Goal: Information Seeking & Learning: Check status

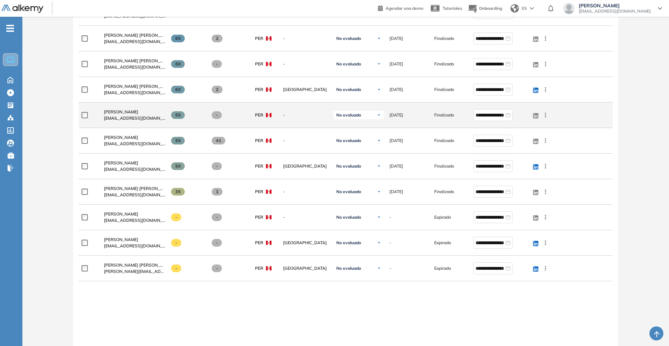
scroll to position [131, 0]
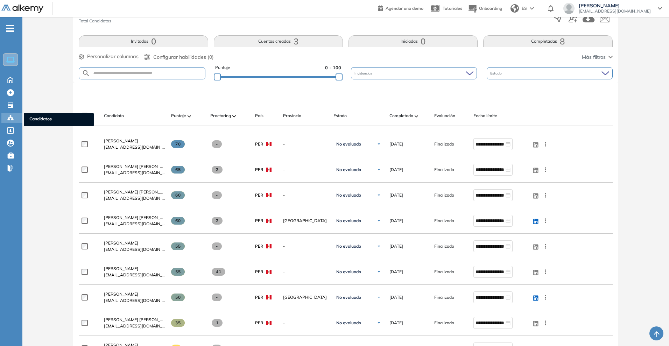
click at [12, 119] on icon at bounding box center [12, 119] width 2 height 1
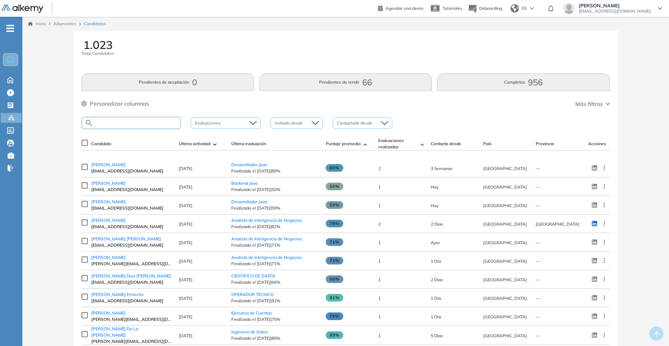
click at [140, 123] on input "text" at bounding box center [136, 122] width 87 height 5
type input "*******"
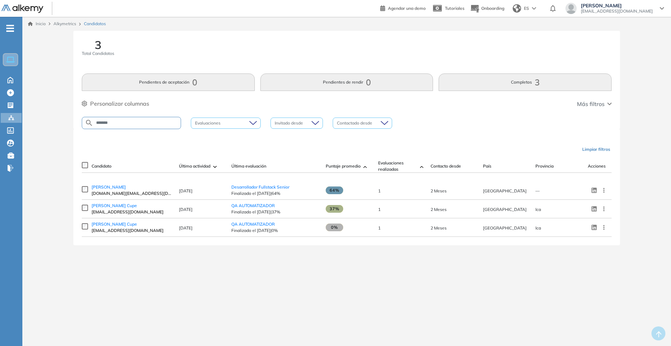
click at [145, 193] on span "romanguerreros.rs@gmail.com" at bounding box center [132, 193] width 80 height 6
click at [126, 190] on span "RAPHAEL ROMAN GUERREROS" at bounding box center [109, 186] width 34 height 5
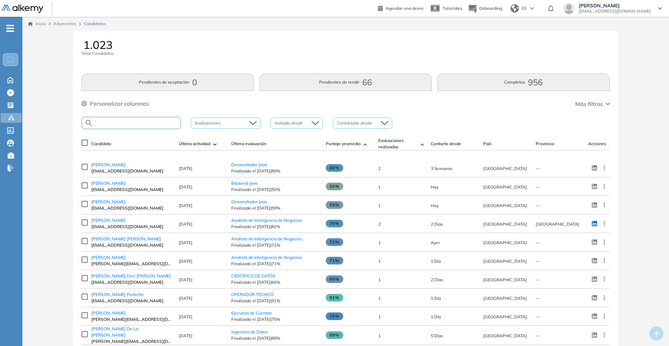
click at [145, 123] on input "text" at bounding box center [136, 122] width 87 height 5
type input "******"
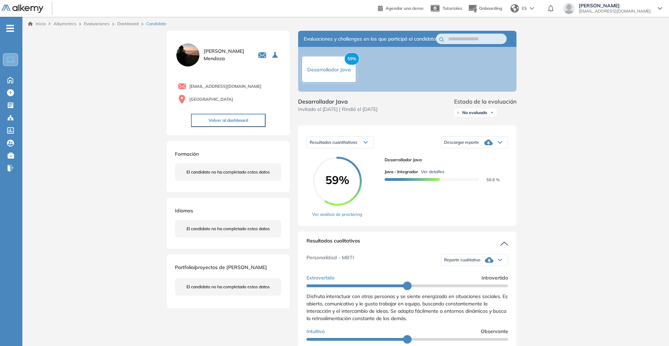
click at [127, 23] on link "Dashboard" at bounding box center [127, 23] width 21 height 5
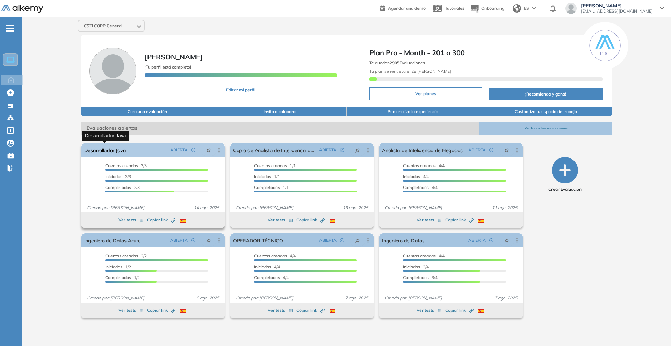
click at [98, 146] on link "Desarrollador Java" at bounding box center [105, 150] width 42 height 14
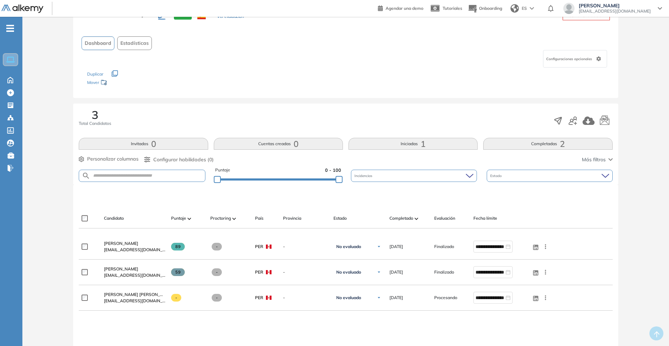
scroll to position [44, 0]
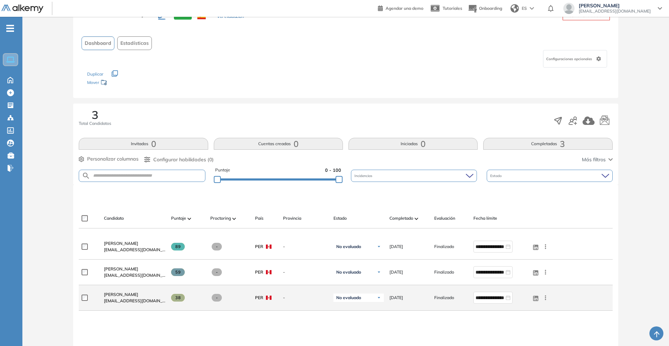
scroll to position [44, 0]
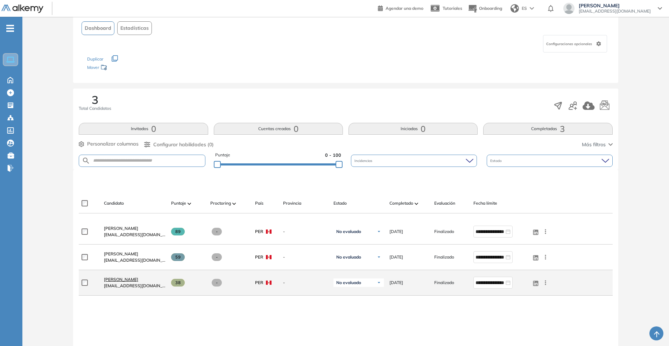
click at [128, 279] on span "[PERSON_NAME]" at bounding box center [121, 279] width 34 height 5
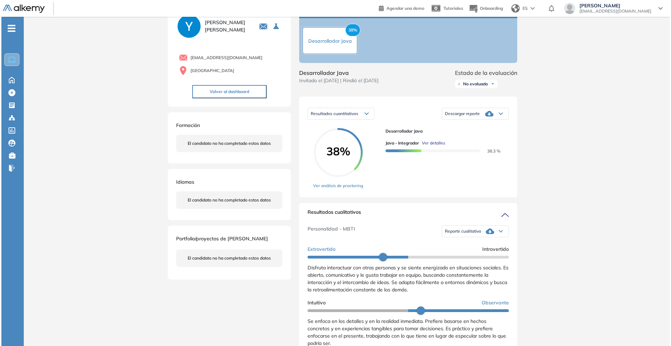
scroll to position [44, 0]
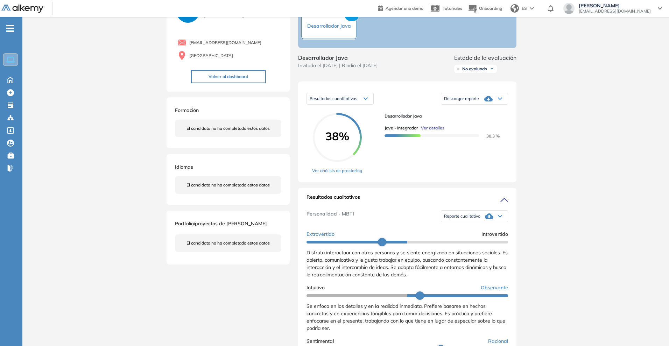
click at [436, 131] on span "Ver detalles" at bounding box center [432, 128] width 23 height 6
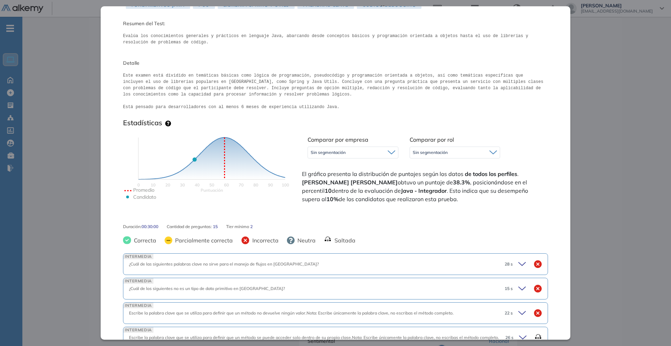
scroll to position [262, 0]
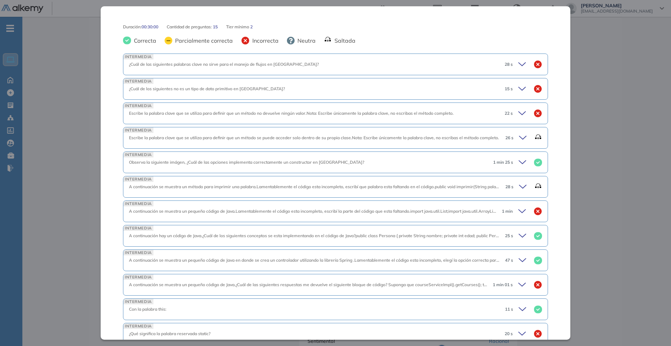
click at [519, 64] on icon at bounding box center [524, 64] width 10 height 10
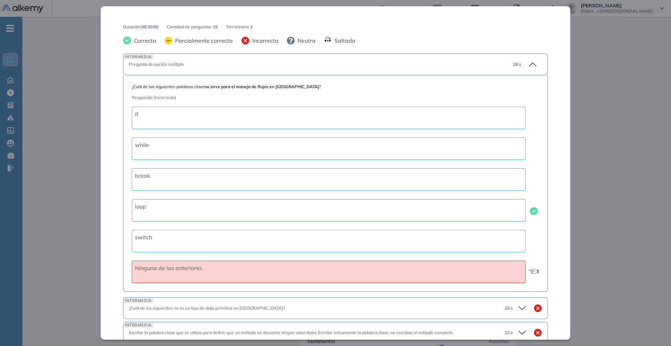
click at [515, 64] on span "28 s" at bounding box center [517, 64] width 8 height 6
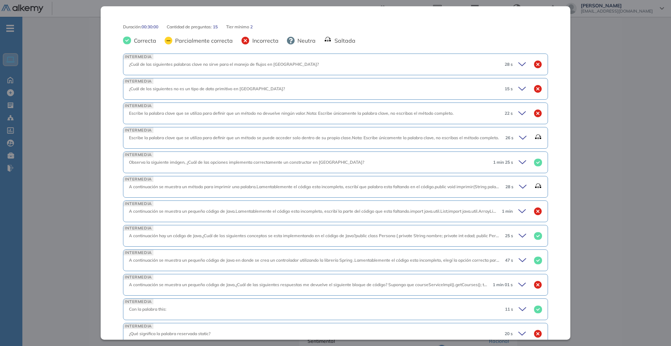
click at [535, 135] on icon at bounding box center [539, 138] width 8 height 10
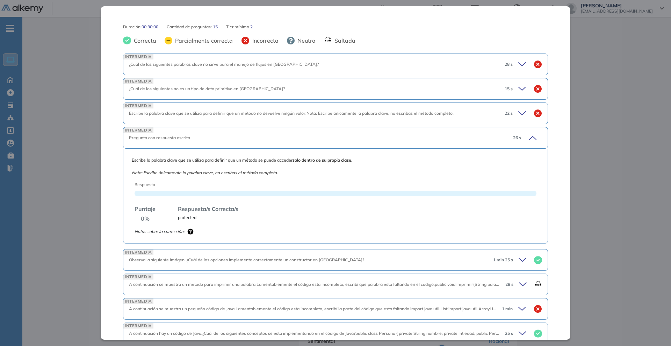
click at [535, 135] on div "26 s" at bounding box center [525, 138] width 35 height 10
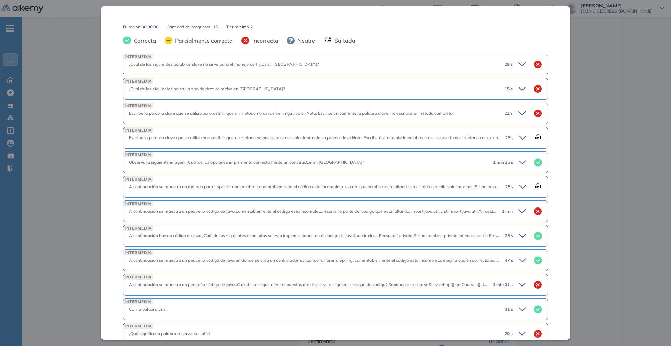
click at [535, 186] on icon at bounding box center [539, 187] width 8 height 10
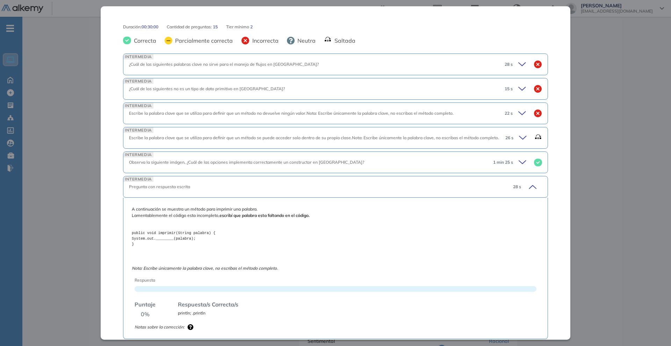
scroll to position [306, 0]
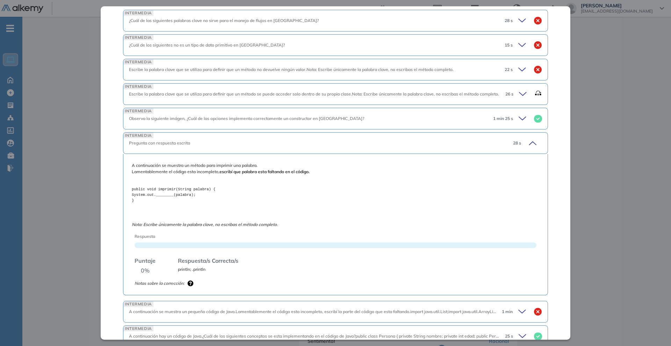
drag, startPoint x: 149, startPoint y: 242, endPoint x: 261, endPoint y: 239, distance: 111.6
click at [259, 240] on div "Respuesta Puntaje 0 % Respuesta/s Correcta/s println; .println Notas sobre la c…" at bounding box center [336, 258] width 402 height 56
click at [529, 138] on icon at bounding box center [532, 143] width 10 height 10
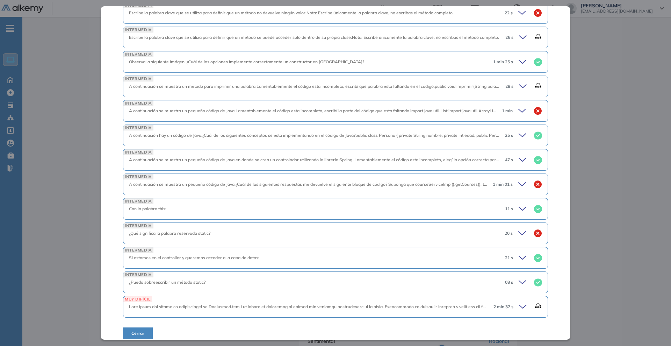
scroll to position [369, 0]
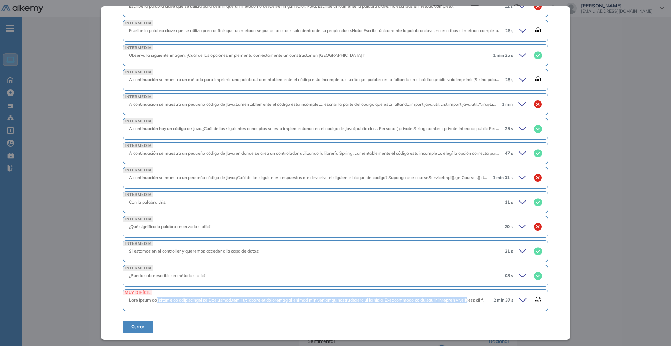
drag, startPoint x: 158, startPoint y: 296, endPoint x: 477, endPoint y: 290, distance: 318.3
click at [477, 290] on div "MUY DIFÍCIL 2 min 37 s" at bounding box center [335, 300] width 425 height 22
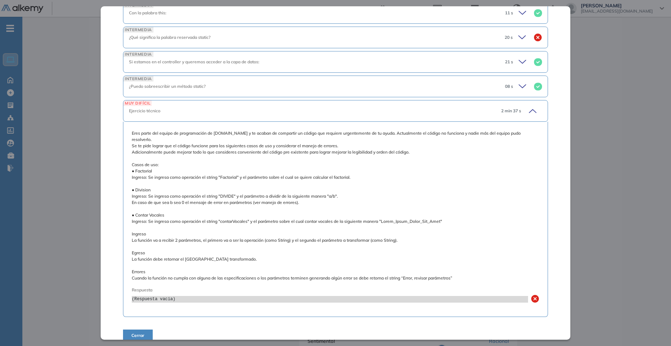
scroll to position [567, 0]
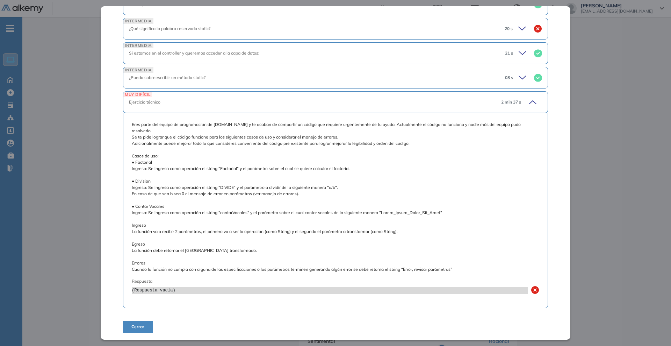
click at [531, 100] on icon at bounding box center [532, 102] width 10 height 10
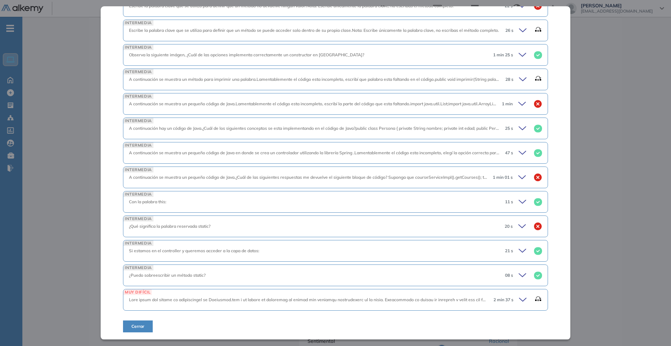
scroll to position [370, 0]
click at [534, 178] on icon at bounding box center [538, 177] width 8 height 8
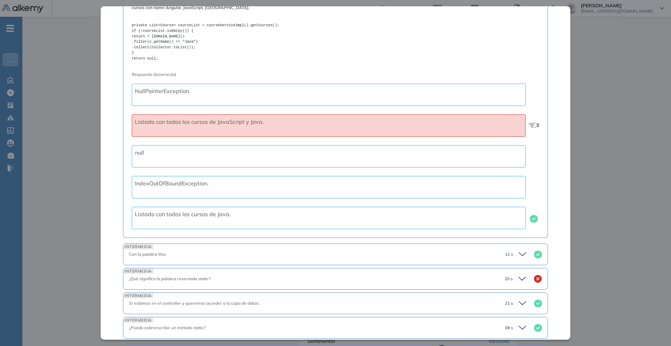
scroll to position [646, 0]
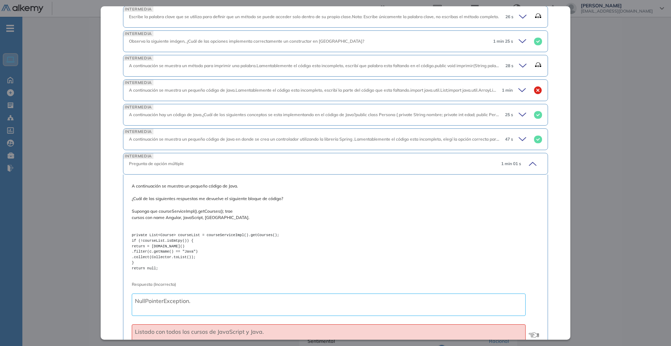
click at [528, 161] on icon at bounding box center [532, 164] width 10 height 10
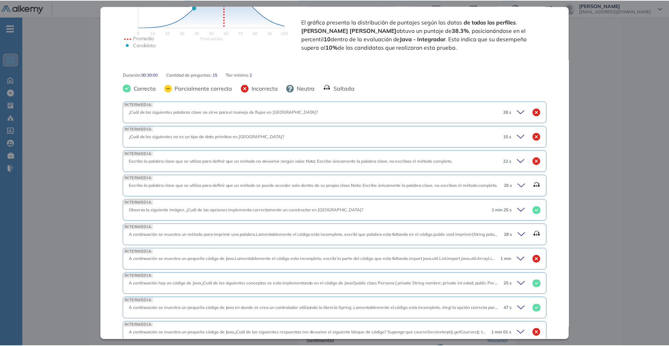
scroll to position [208, 0]
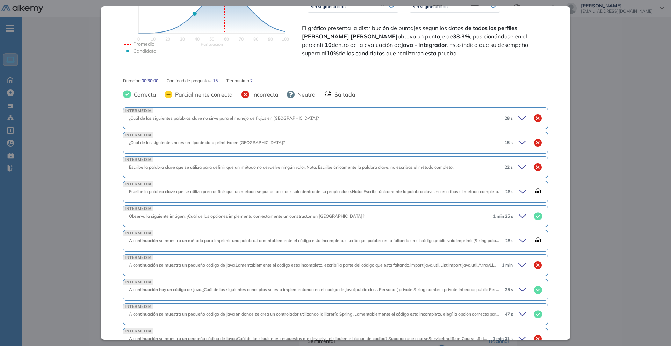
click at [519, 140] on icon at bounding box center [524, 143] width 10 height 10
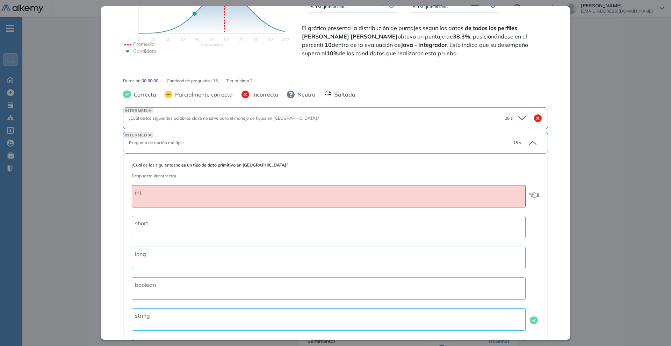
click at [519, 140] on div "15 s" at bounding box center [525, 143] width 35 height 10
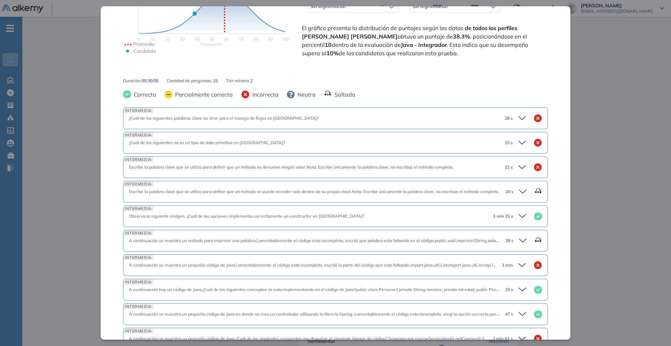
click at [597, 151] on div "Inicio Alkymetrics Evaluaciones Dashboard Candidato Java - Integrador Desarroll…" at bounding box center [346, 285] width 649 height 624
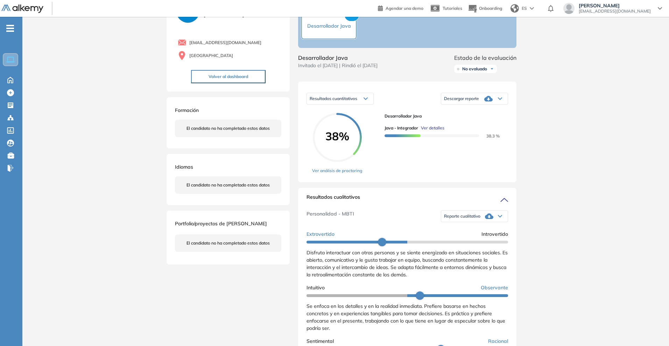
scroll to position [0, 0]
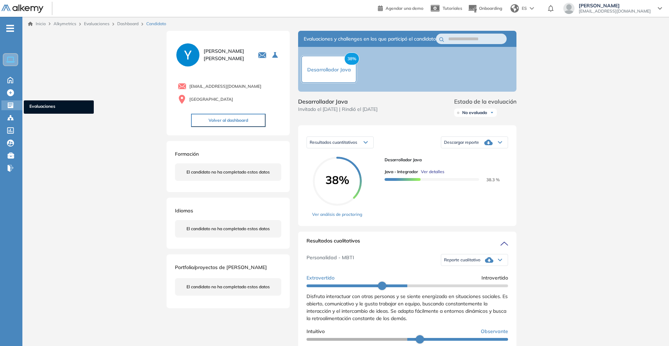
click at [9, 107] on icon at bounding box center [11, 105] width 6 height 6
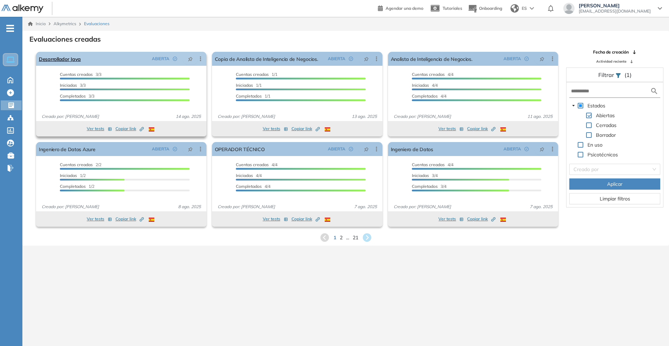
click at [199, 58] on icon at bounding box center [200, 58] width 7 height 7
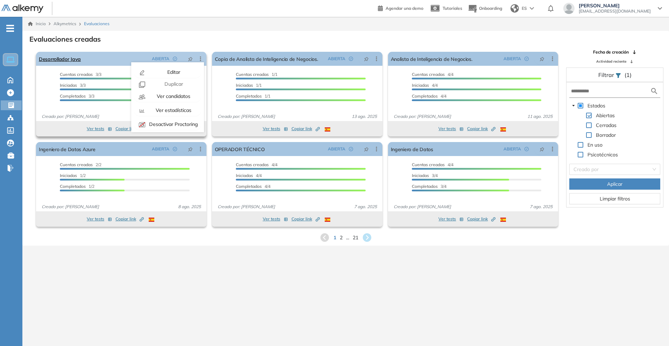
scroll to position [44, 0]
click at [167, 111] on span "Mover de workspace" at bounding box center [173, 108] width 48 height 6
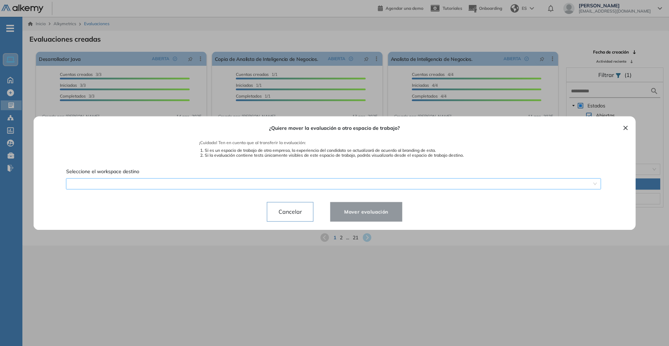
click at [161, 182] on span at bounding box center [333, 183] width 526 height 10
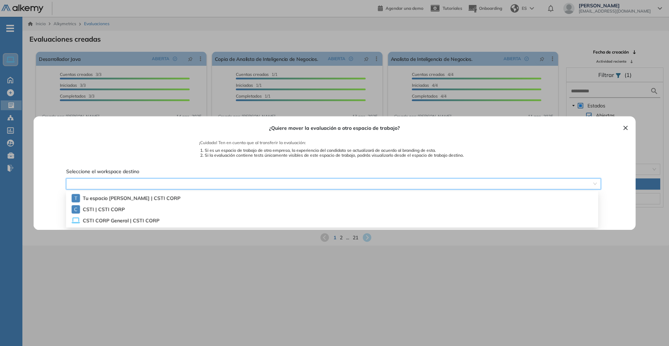
click at [161, 182] on span at bounding box center [333, 183] width 526 height 10
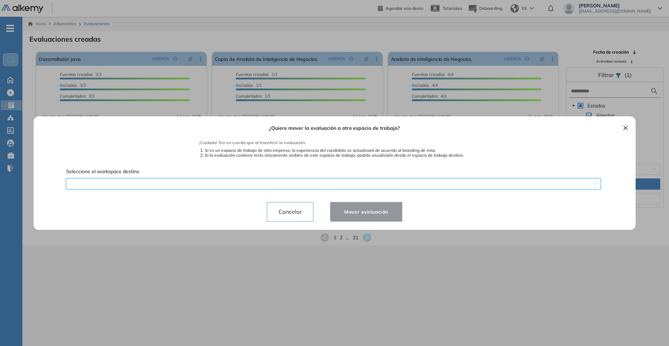
click at [294, 216] on span "Cancelar" at bounding box center [290, 211] width 35 height 11
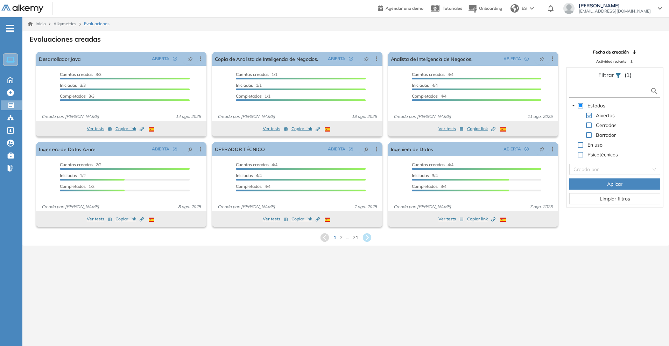
click at [580, 93] on input "text" at bounding box center [610, 90] width 79 height 7
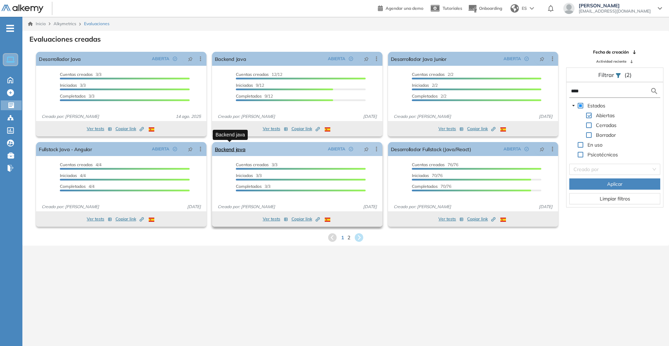
type input "****"
click at [233, 151] on link "Backend java" at bounding box center [230, 149] width 31 height 14
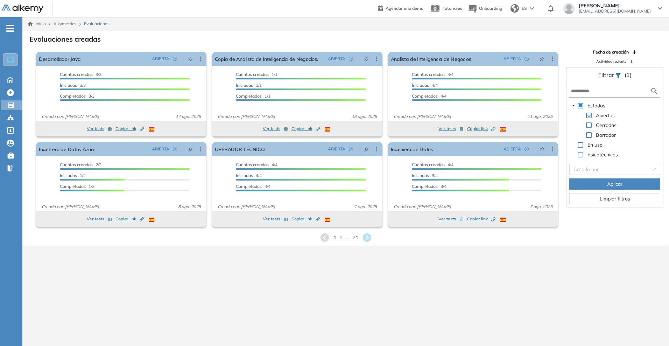
click at [601, 97] on div "Estados Abiertas Cerradas Borrador En uso Psicotécnicos Creado por Aplicar Limp…" at bounding box center [614, 144] width 97 height 125
click at [603, 95] on form at bounding box center [614, 91] width 91 height 13
click at [630, 92] on input "text" at bounding box center [610, 90] width 79 height 7
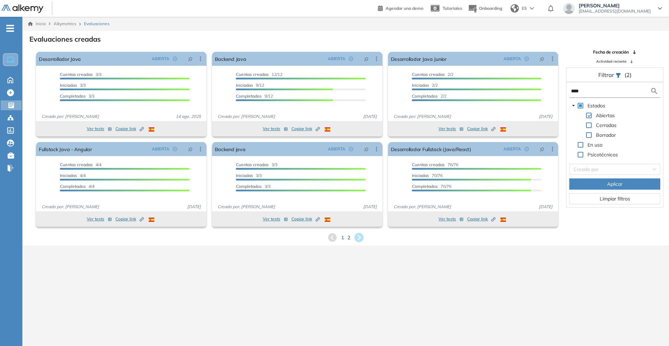
type input "****"
click at [357, 238] on icon at bounding box center [358, 237] width 9 height 9
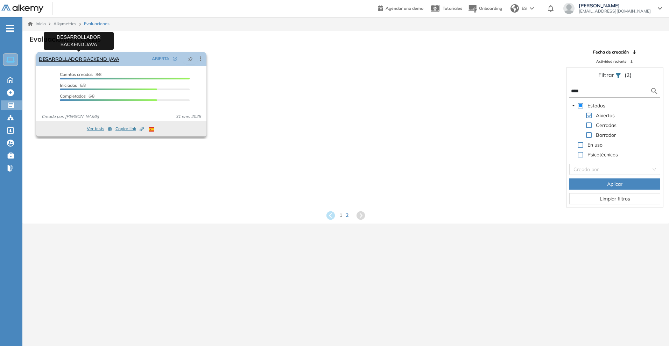
click at [95, 62] on link "DESARROLLADOR BACKEND JAVA" at bounding box center [79, 59] width 80 height 14
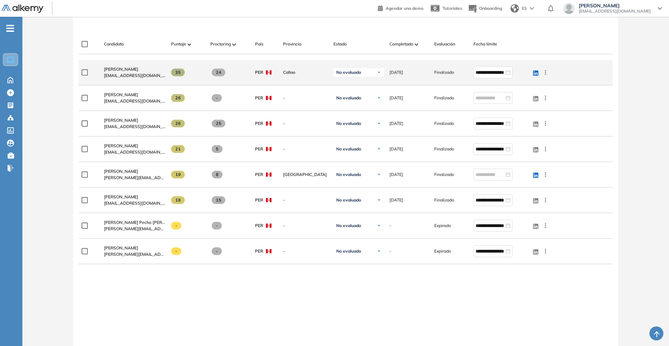
scroll to position [219, 0]
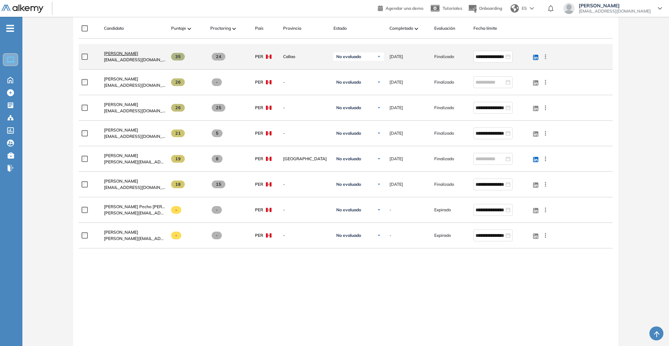
click at [130, 52] on span "[PERSON_NAME]" at bounding box center [121, 53] width 34 height 5
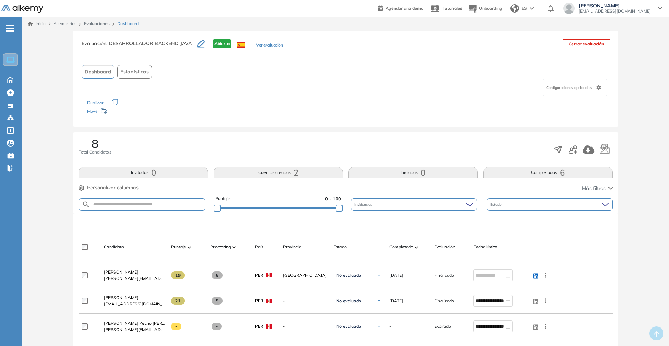
click at [91, 24] on link "Evaluaciones" at bounding box center [97, 23] width 26 height 5
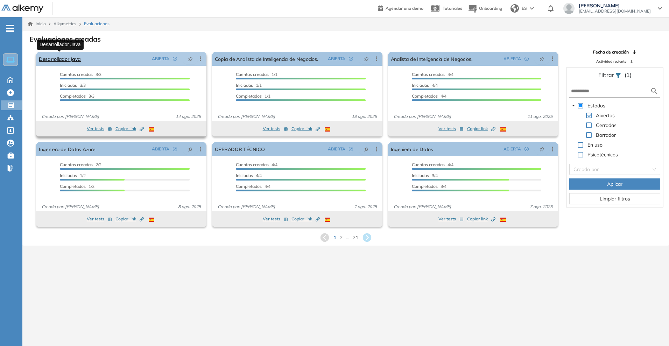
click at [73, 57] on link "Desarrollador Java" at bounding box center [60, 59] width 42 height 14
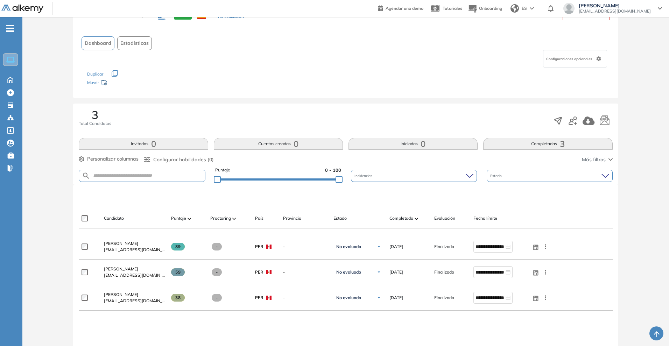
scroll to position [44, 0]
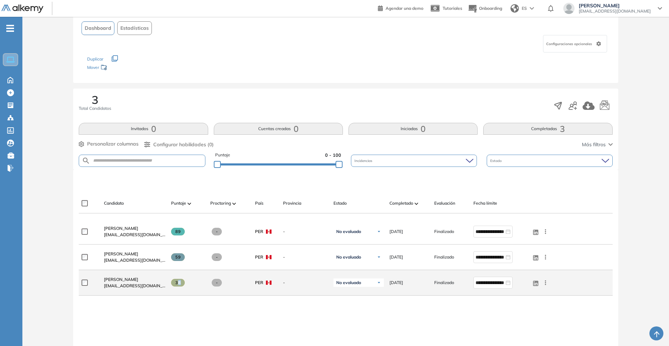
drag, startPoint x: 178, startPoint y: 282, endPoint x: 187, endPoint y: 283, distance: 9.2
click at [187, 283] on div "38" at bounding box center [188, 283] width 34 height 8
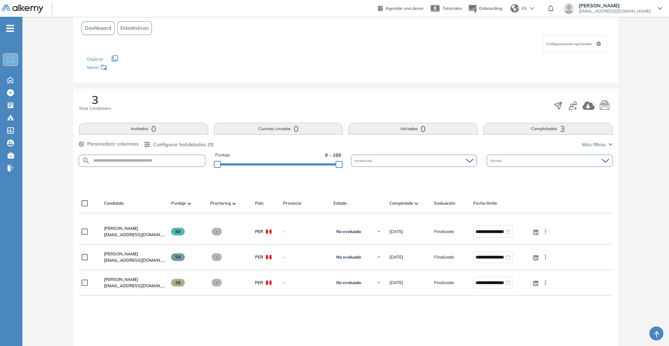
click at [197, 307] on div "**********" at bounding box center [345, 316] width 533 height 194
